Goal: Find specific page/section: Find specific page/section

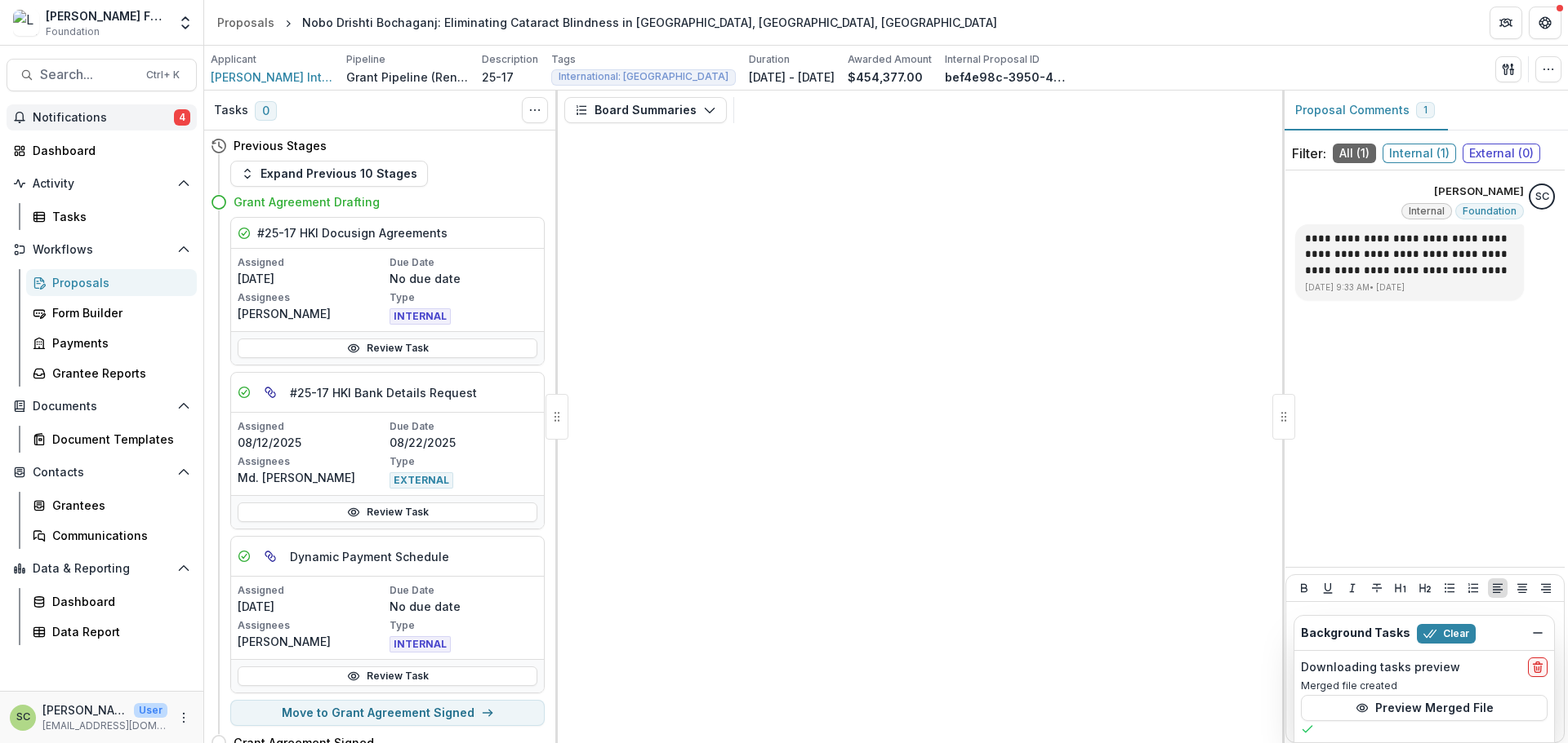
click at [156, 122] on span "Notifications" at bounding box center [103, 118] width 142 height 14
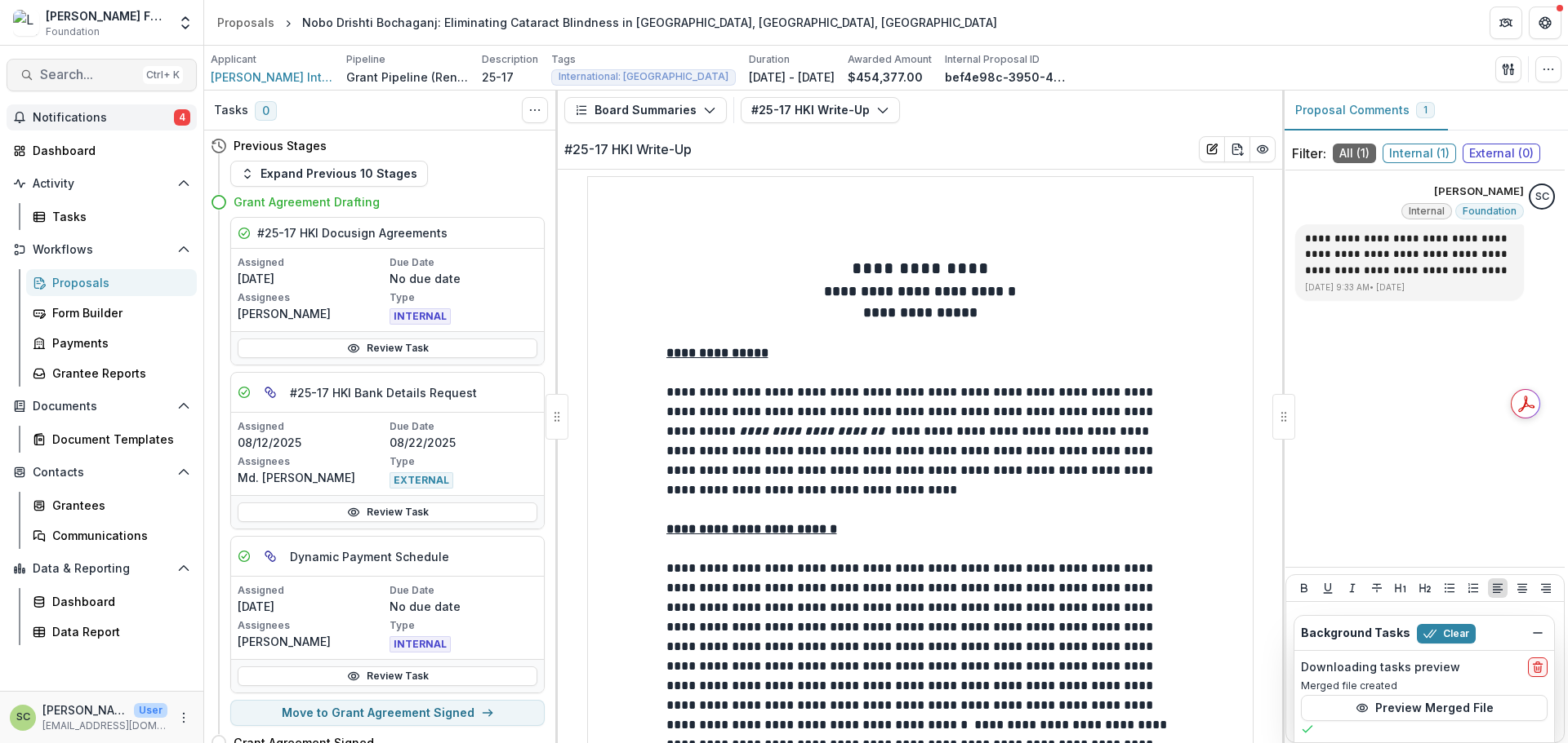
drag, startPoint x: 135, startPoint y: 58, endPoint x: 122, endPoint y: 67, distance: 15.8
click at [133, 60] on div "Search... Ctrl + K Notifications 4 Unread 4 Archived SC [PERSON_NAME] changed 2…" at bounding box center [102, 394] width 204 height 698
click at [118, 71] on span "Search..." at bounding box center [88, 74] width 97 height 16
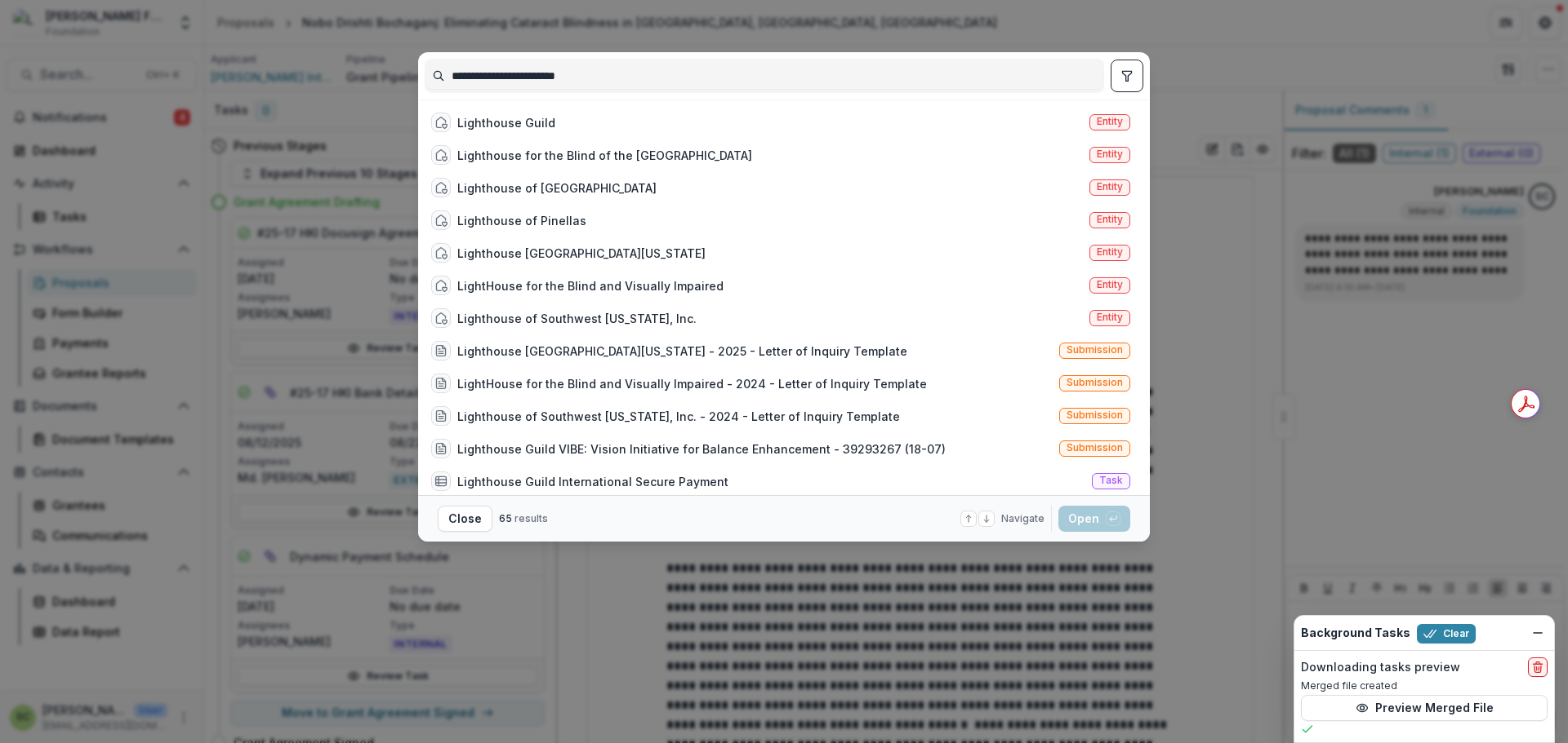
click at [522, 76] on input "**********" at bounding box center [765, 76] width 678 height 26
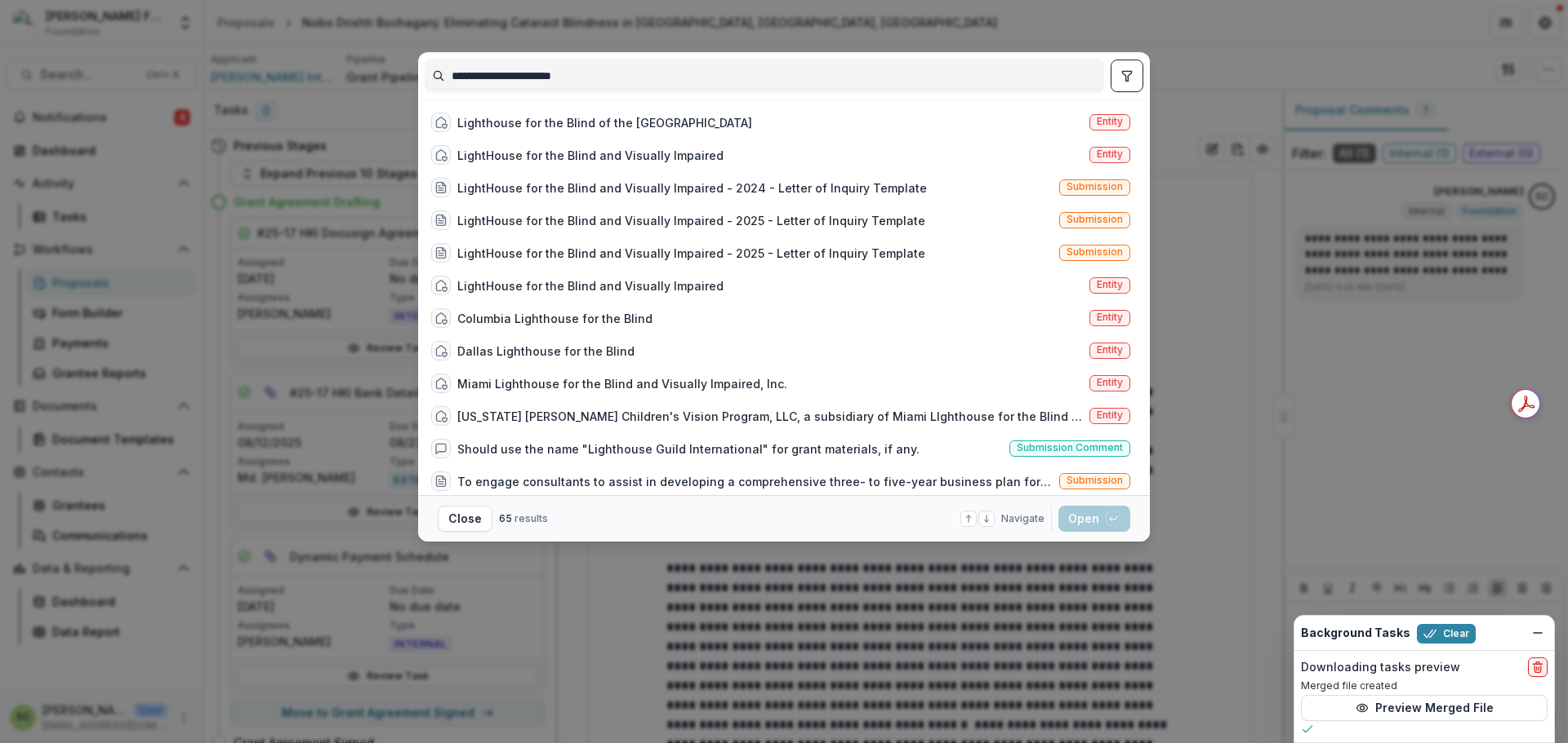
type input "**********"
click at [1129, 71] on icon "toggle filters" at bounding box center [1126, 76] width 9 height 10
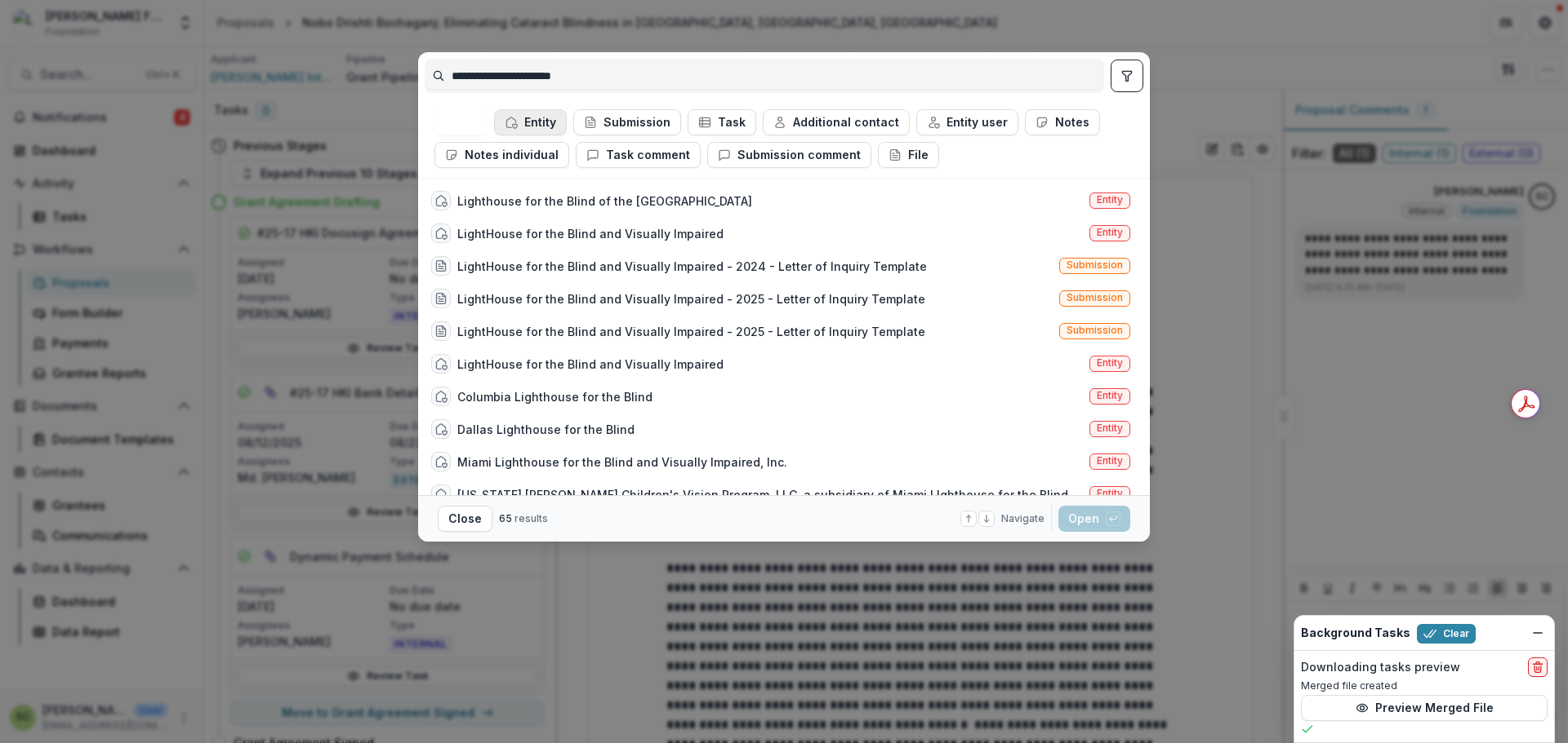
click at [549, 125] on button "Entity" at bounding box center [530, 123] width 73 height 26
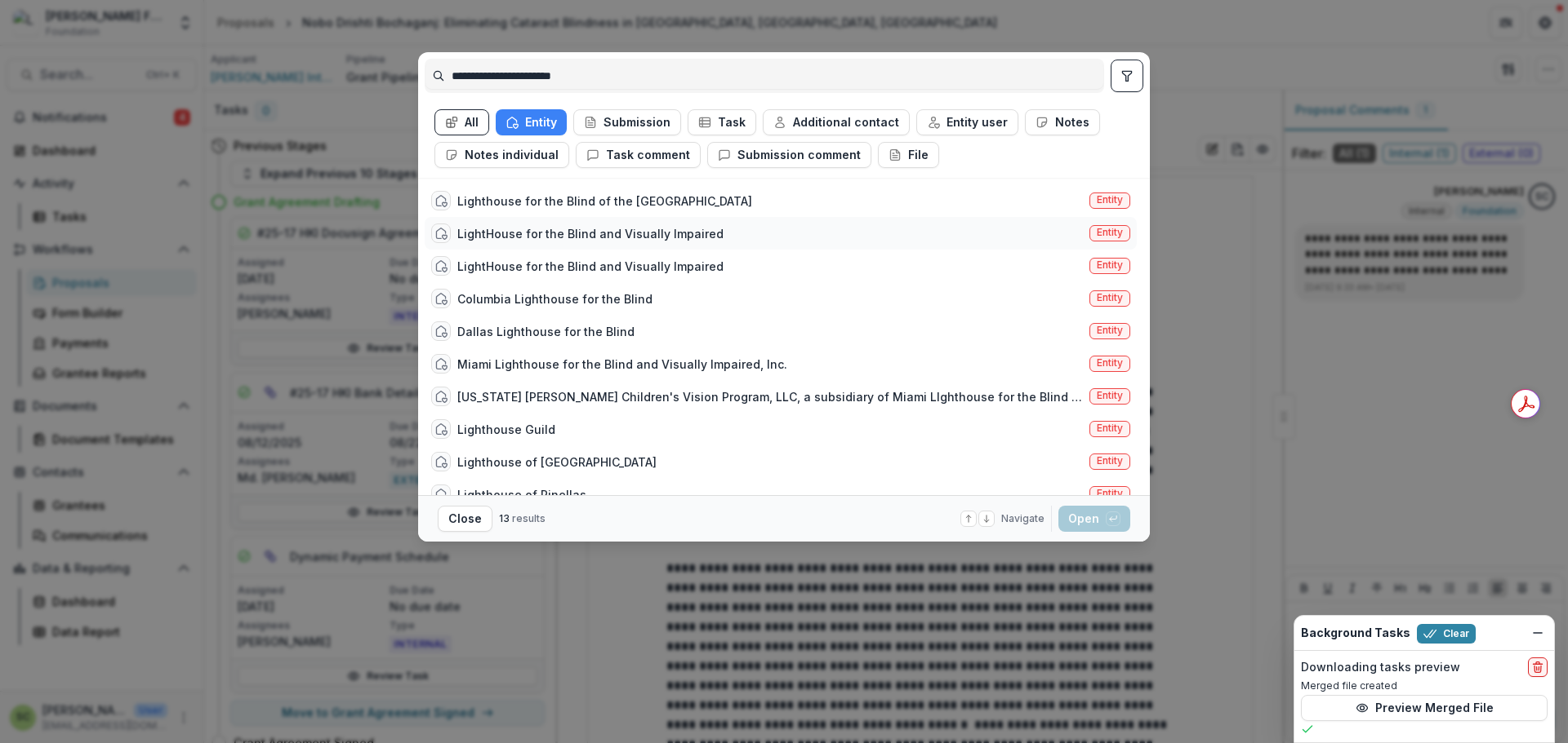
click at [748, 238] on div "LightHouse for the Blind and Visually Impaired Entity" at bounding box center [781, 233] width 712 height 33
click at [1096, 238] on span "Entity" at bounding box center [1109, 232] width 26 height 11
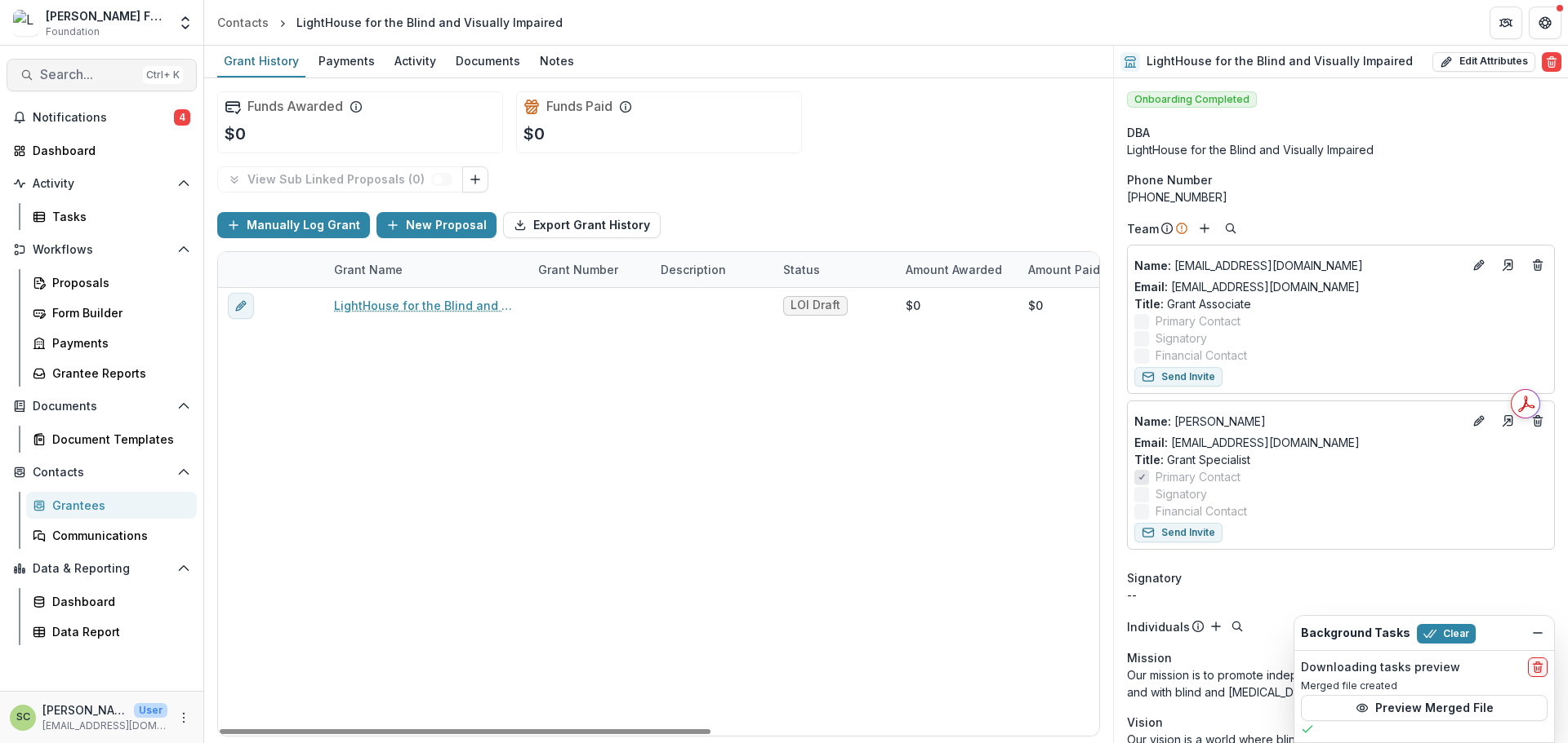
click at [111, 76] on span "Search..." at bounding box center [88, 74] width 97 height 16
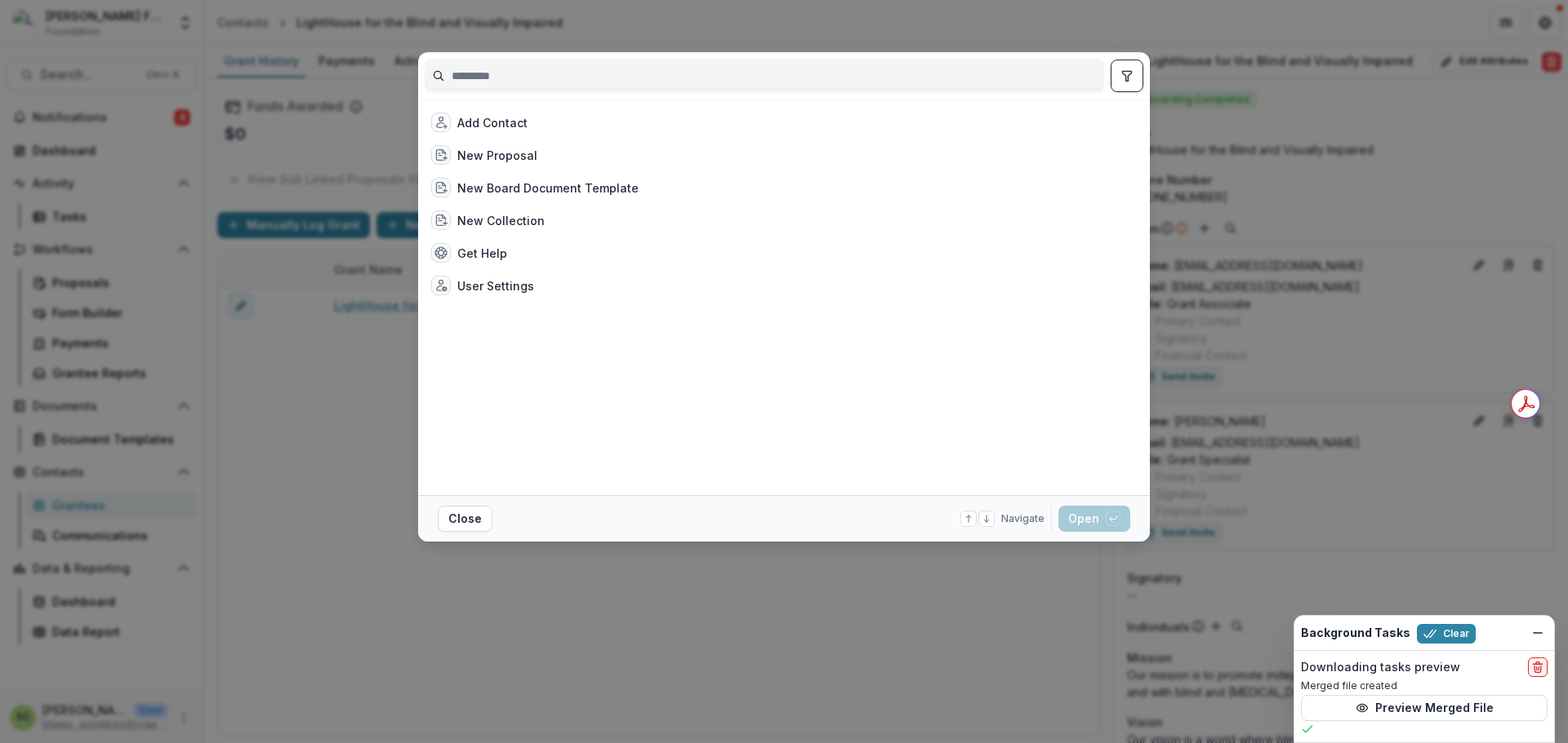
click at [685, 71] on input at bounding box center [765, 76] width 678 height 26
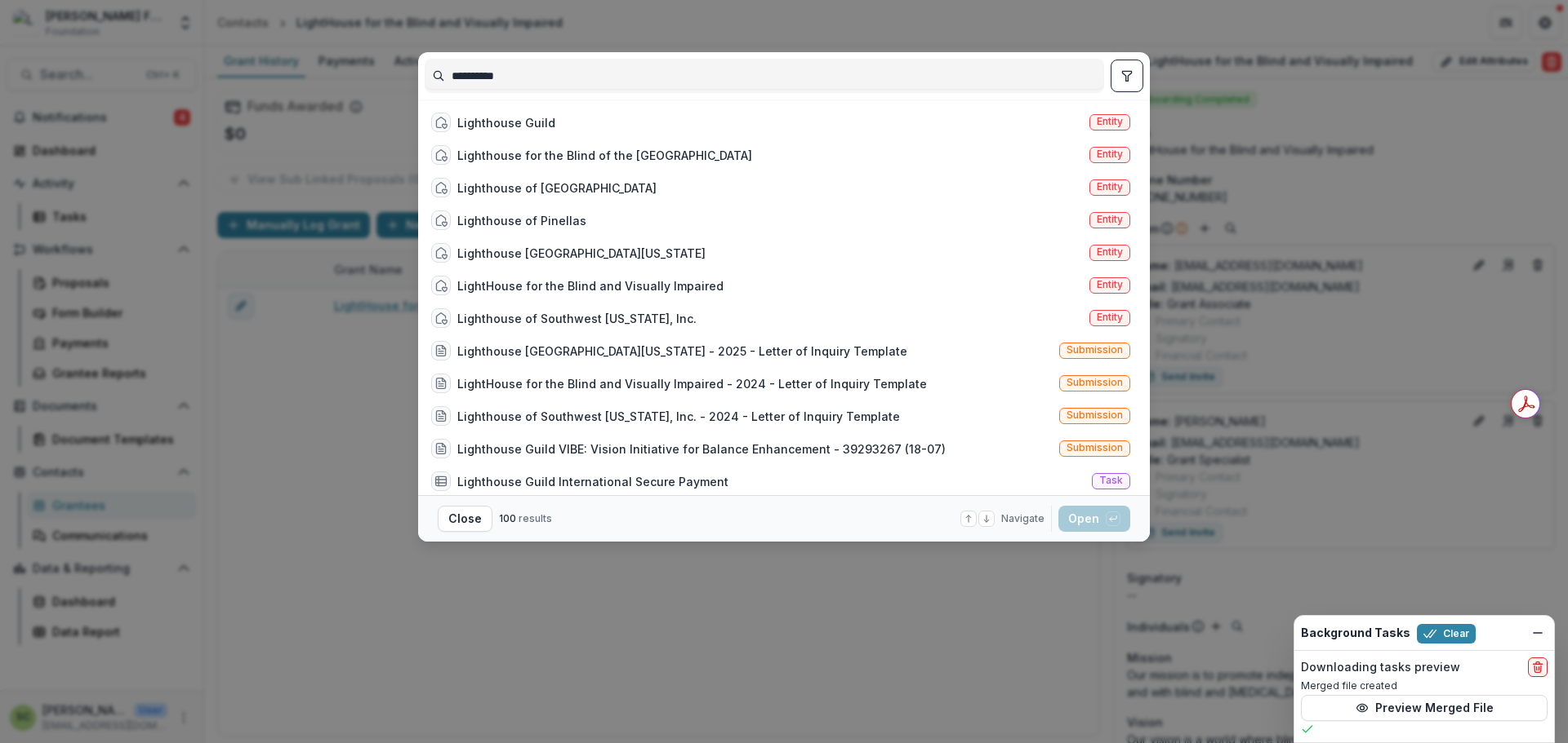
type input "**********"
click at [1126, 72] on icon "toggle filters" at bounding box center [1126, 76] width 9 height 10
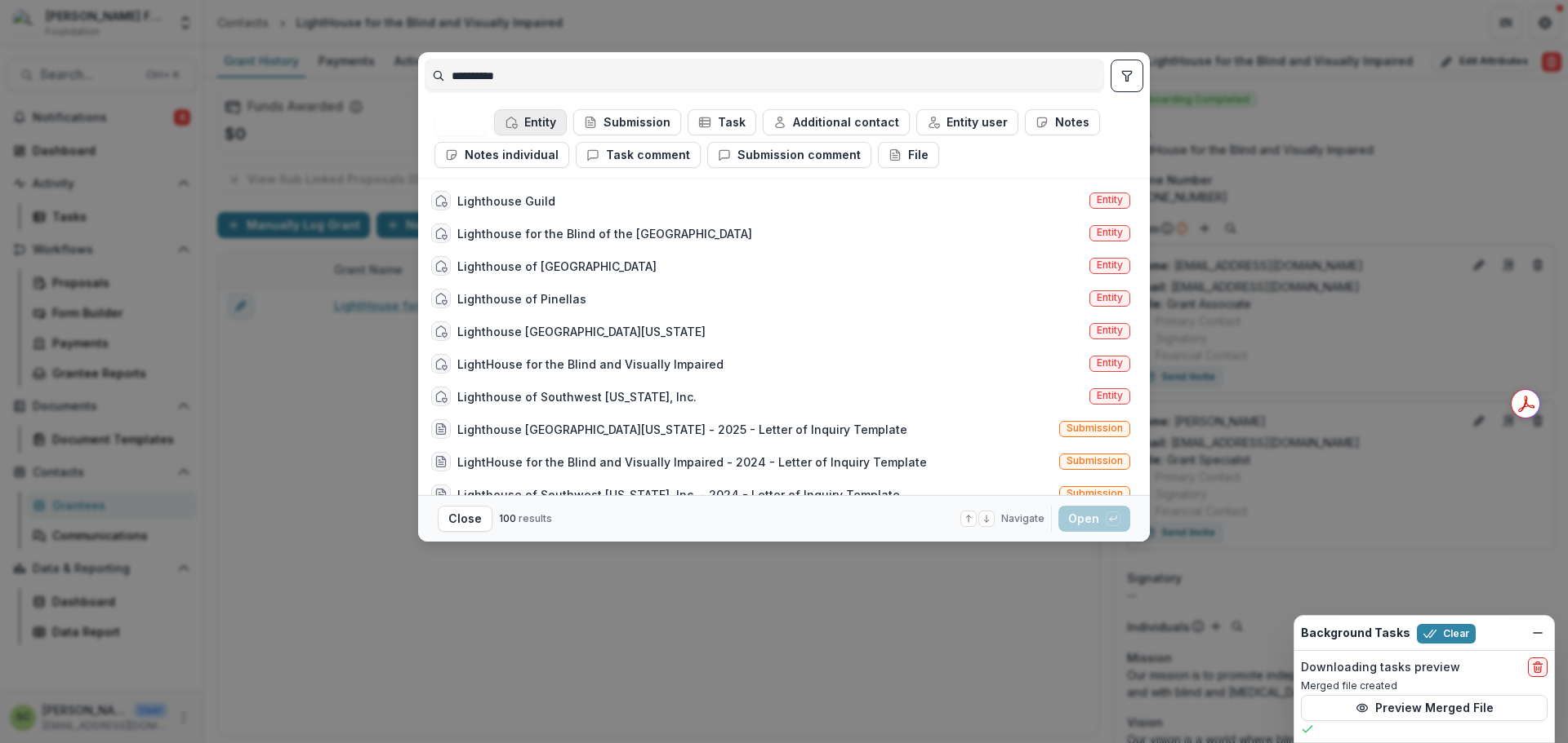
click at [544, 118] on button "Entity" at bounding box center [530, 123] width 73 height 26
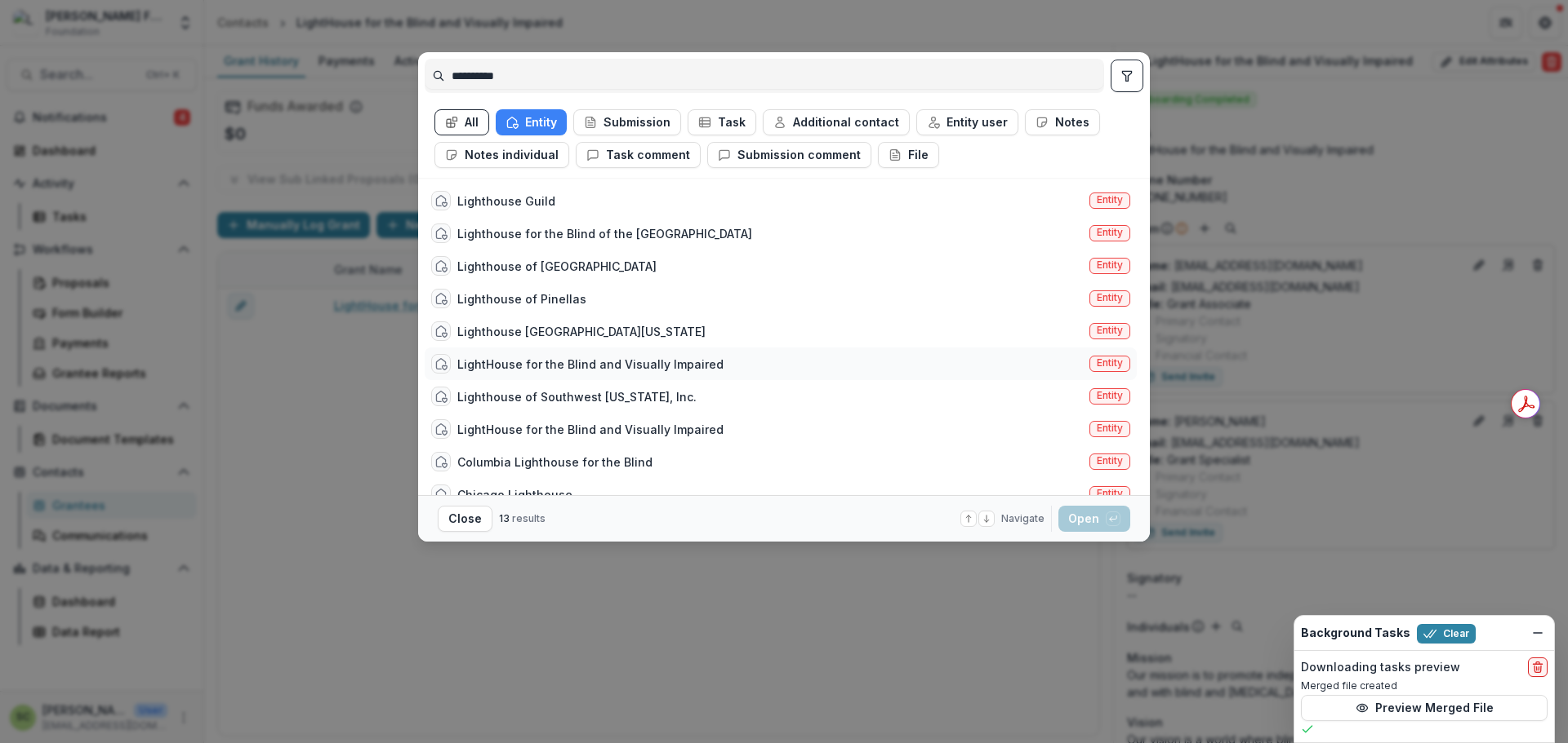
click at [675, 367] on div "LightHouse for the Blind and Visually Impaired" at bounding box center [590, 364] width 266 height 17
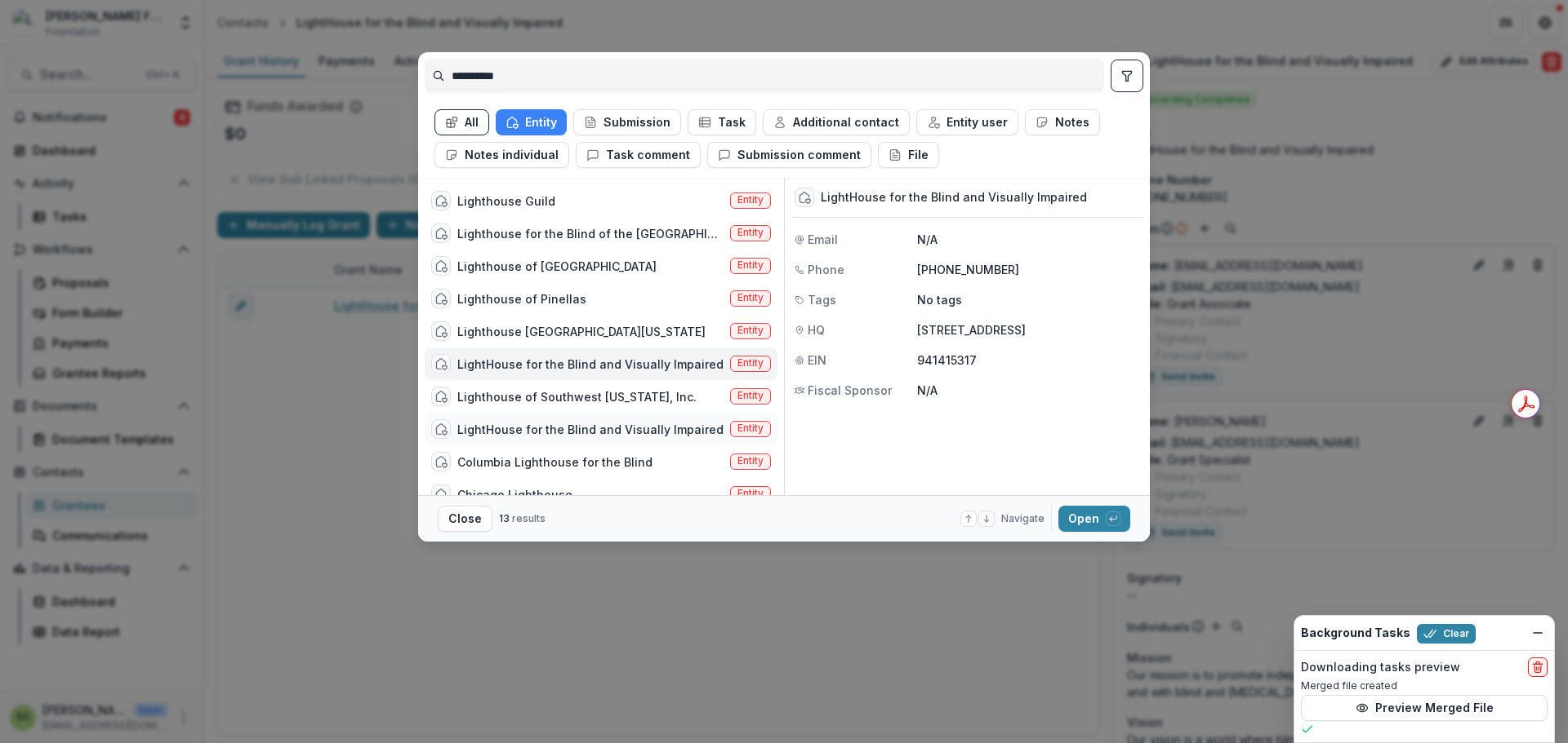
click at [667, 425] on div "LightHouse for the Blind and Visually Impaired" at bounding box center [590, 430] width 266 height 17
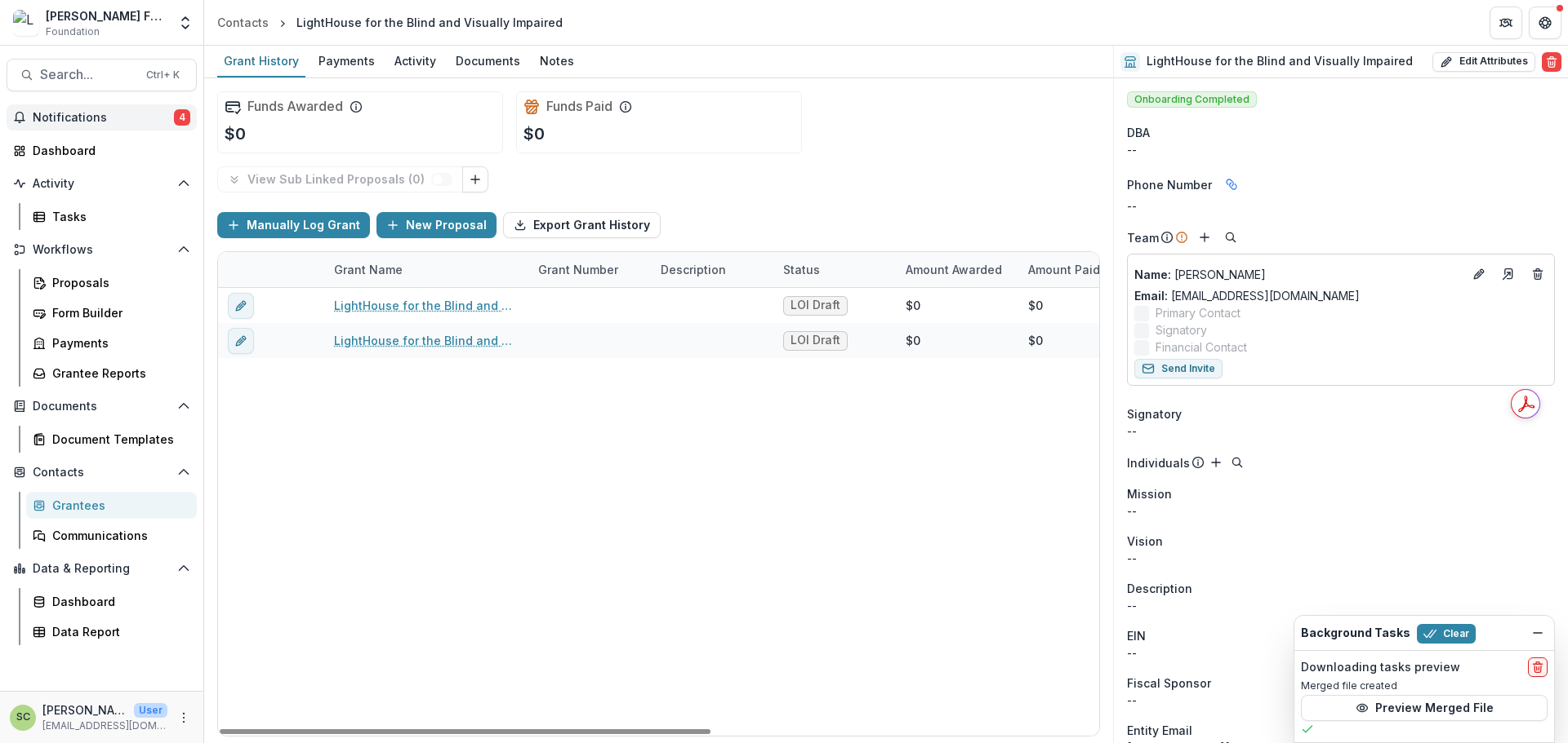
click at [114, 121] on span "Notifications" at bounding box center [103, 118] width 142 height 14
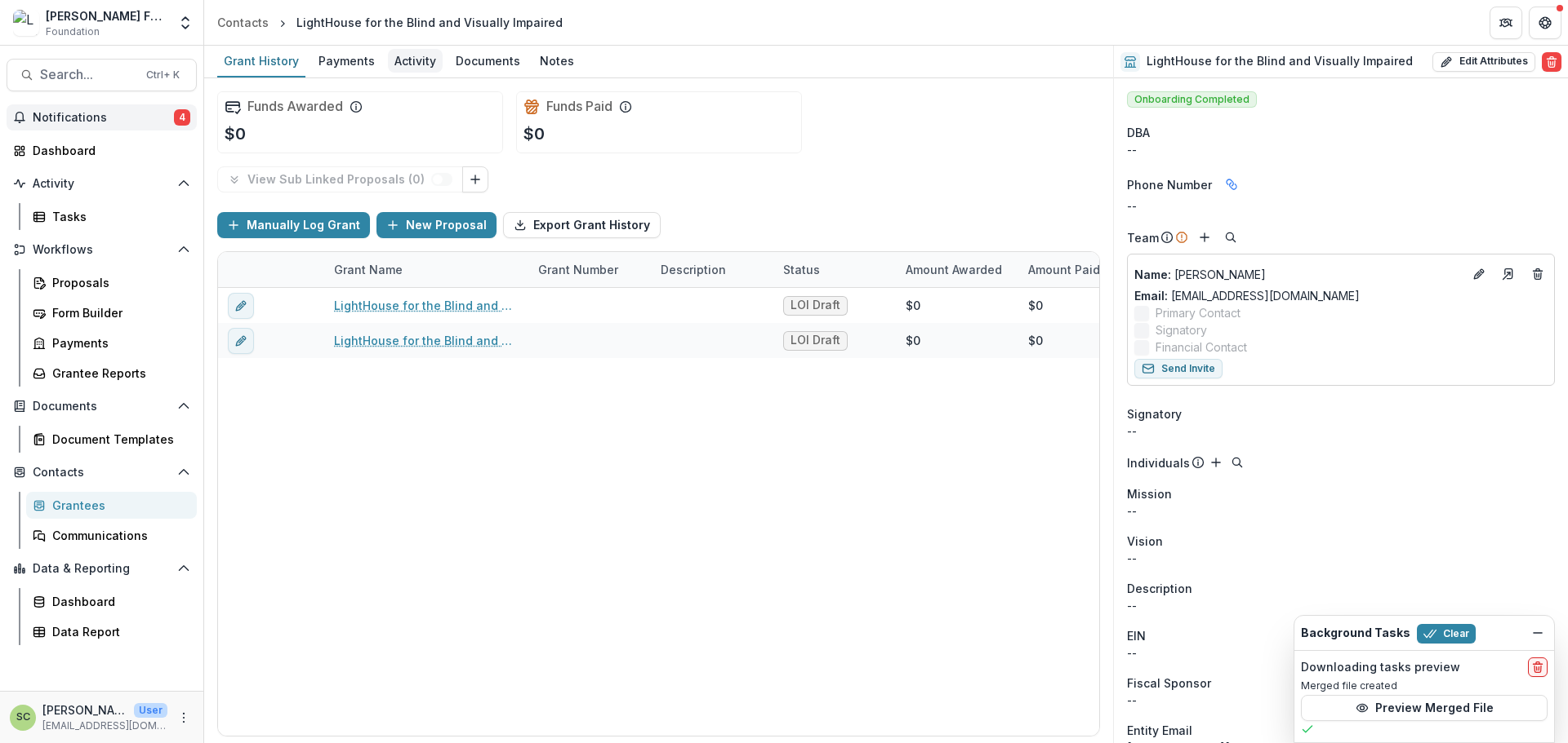
click at [403, 68] on div "Activity" at bounding box center [415, 61] width 55 height 24
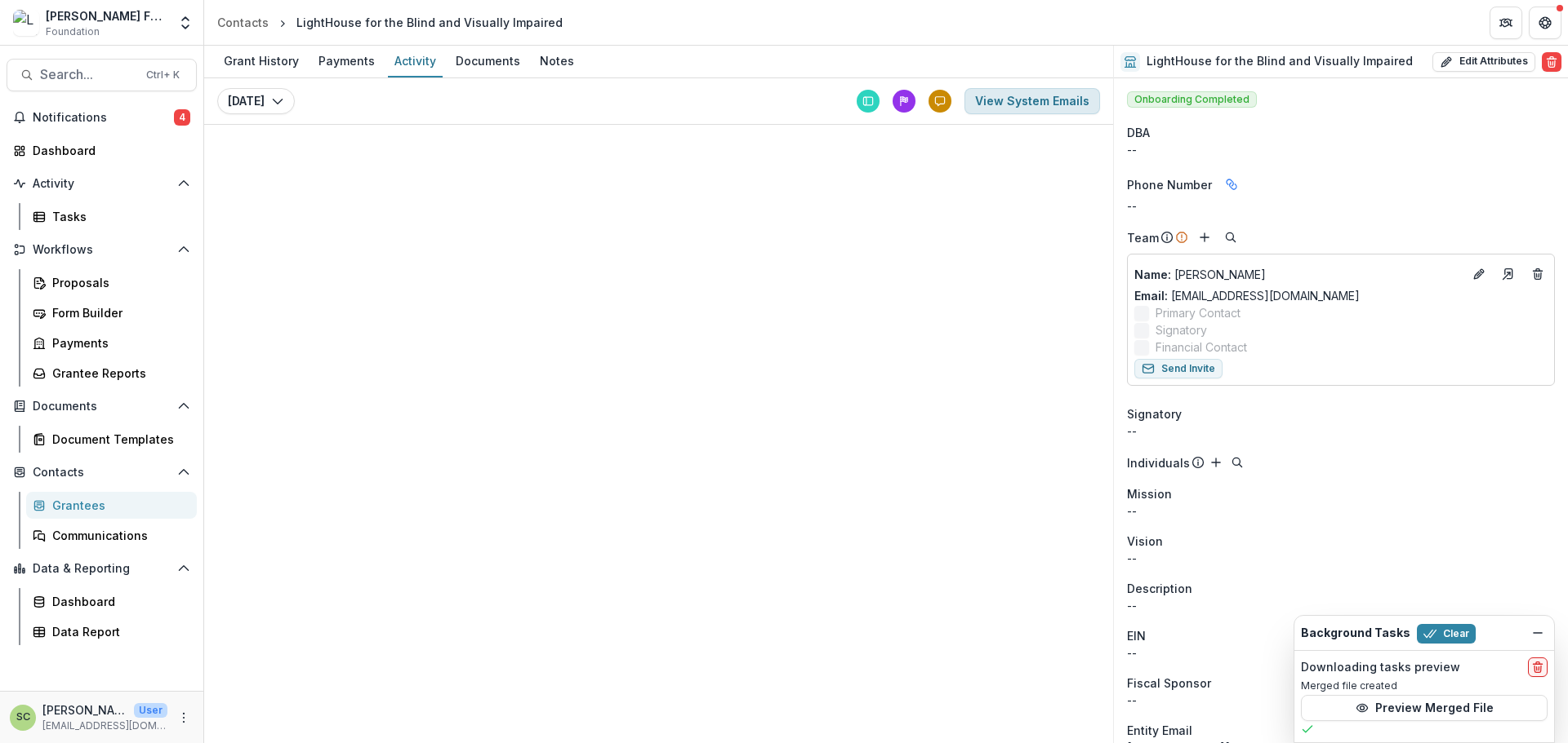
click at [1076, 102] on button "View System Emails" at bounding box center [1033, 101] width 136 height 26
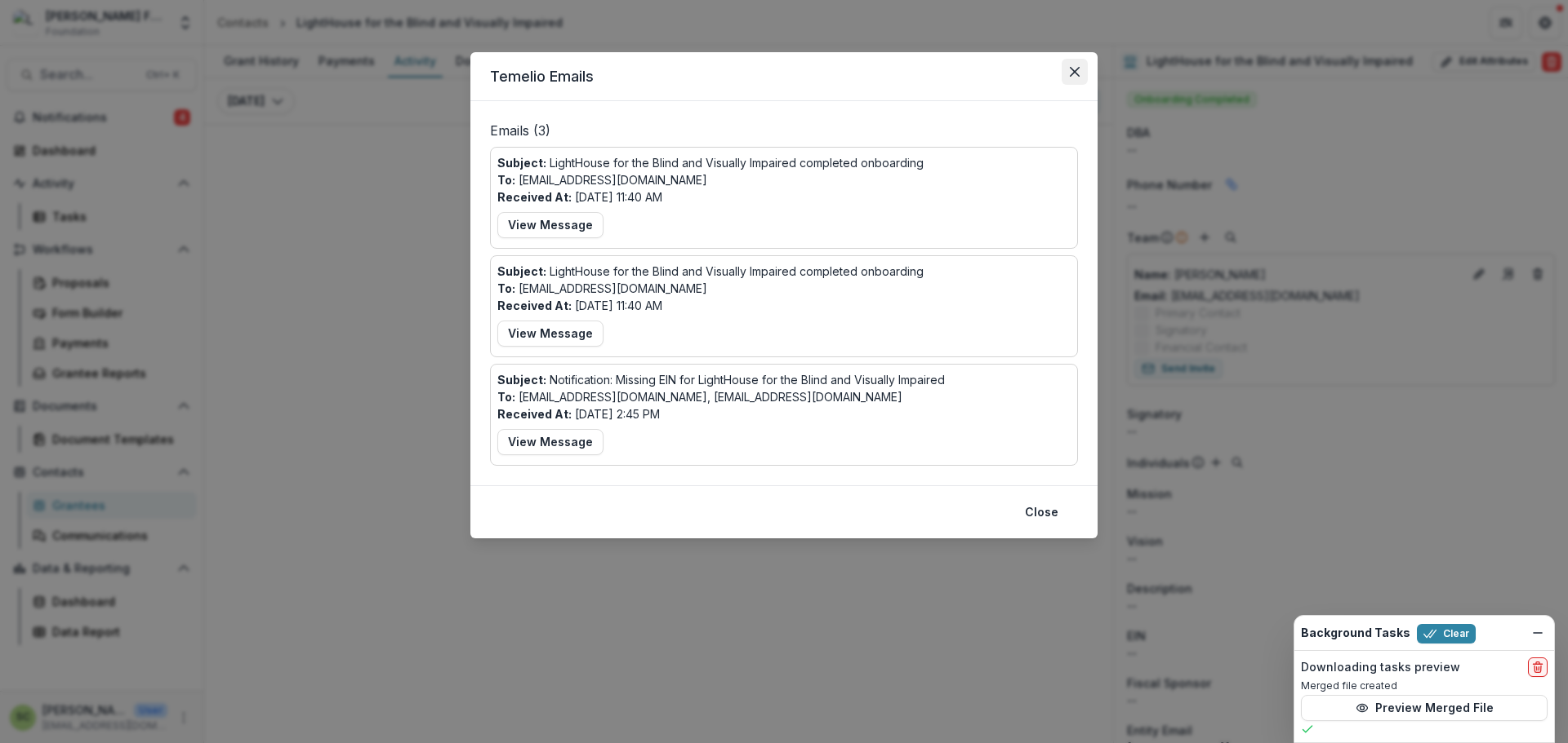
click at [1074, 72] on icon "Close" at bounding box center [1074, 72] width 10 height 10
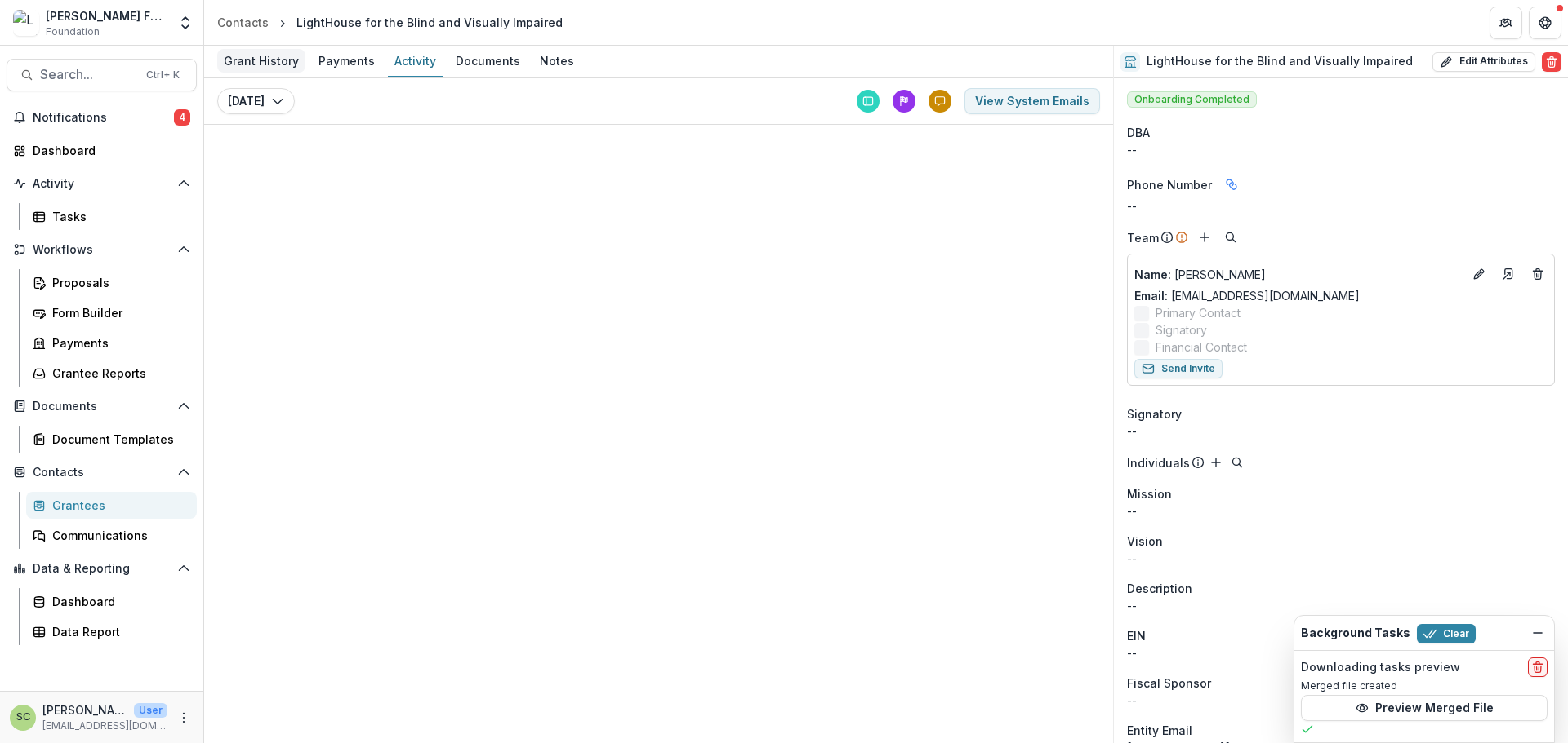
click at [255, 70] on div "Grant History" at bounding box center [261, 61] width 88 height 24
